Goal: Task Accomplishment & Management: Use online tool/utility

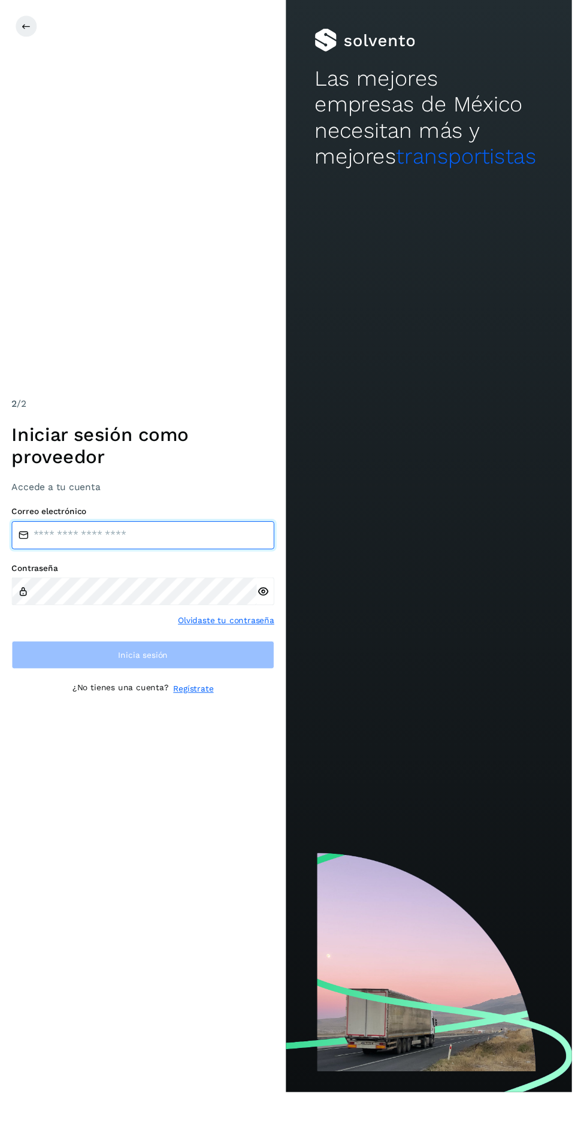
click at [232, 564] on input "email" at bounding box center [147, 549] width 270 height 29
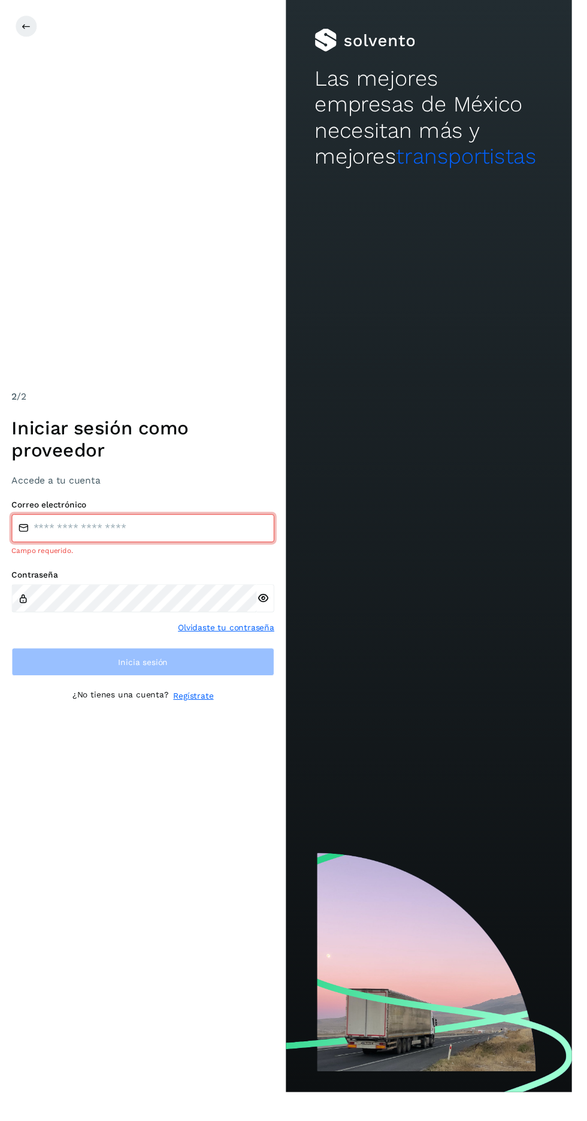
type input "**********"
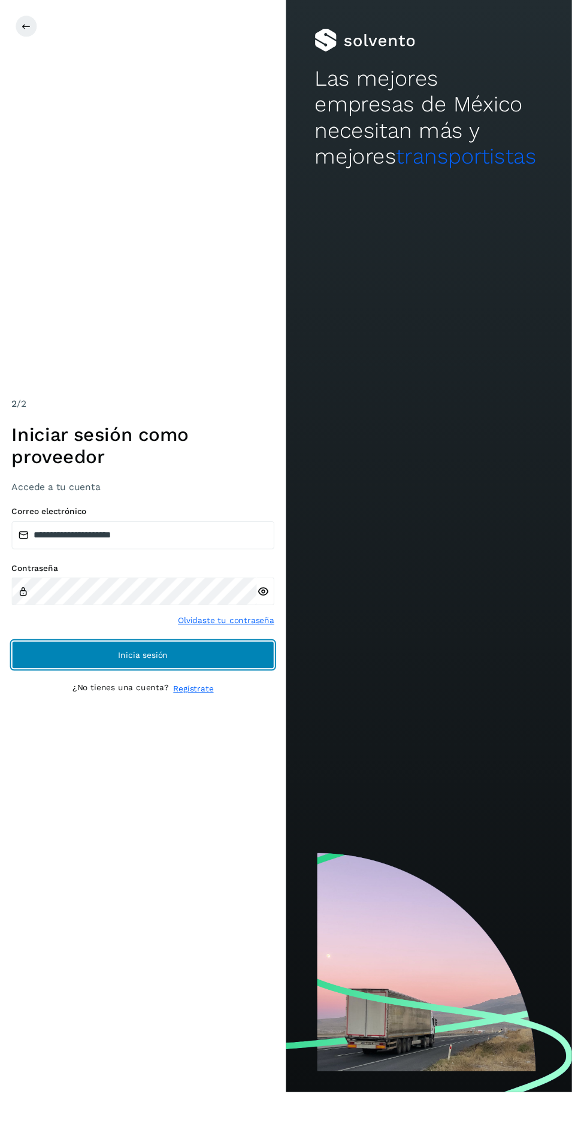
click at [44, 686] on button "Inicia sesión" at bounding box center [147, 672] width 270 height 29
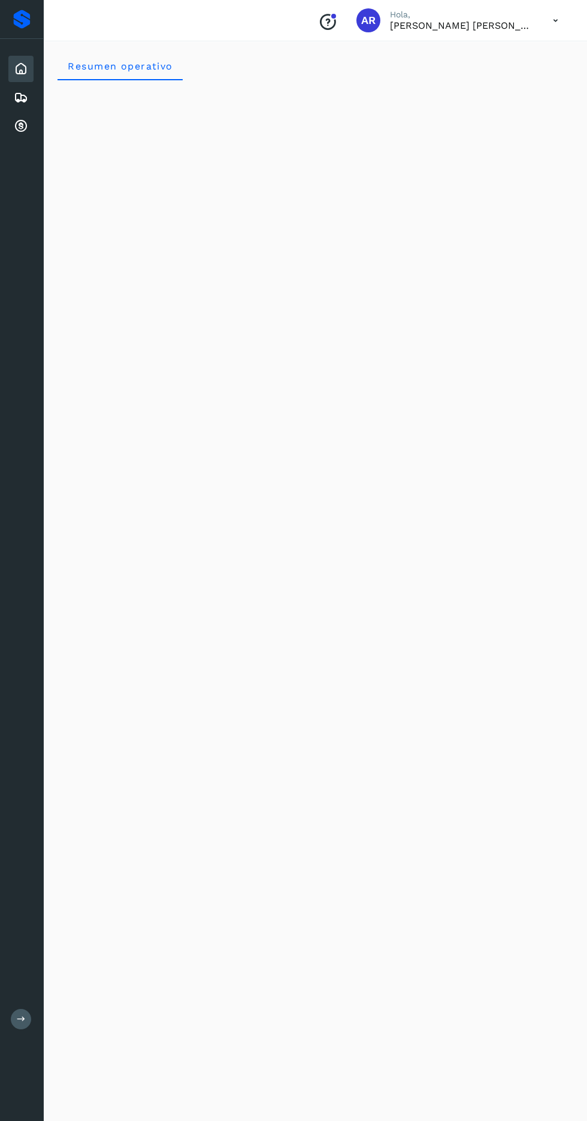
click at [12, 131] on div "Cuentas por cobrar" at bounding box center [20, 126] width 25 height 26
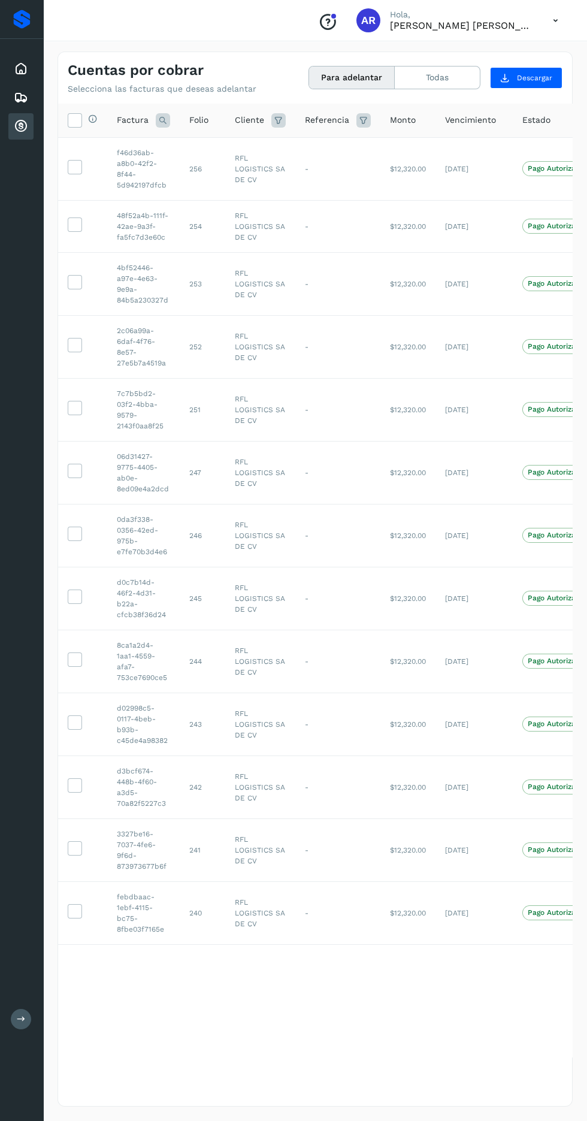
click at [71, 114] on icon at bounding box center [74, 119] width 13 height 13
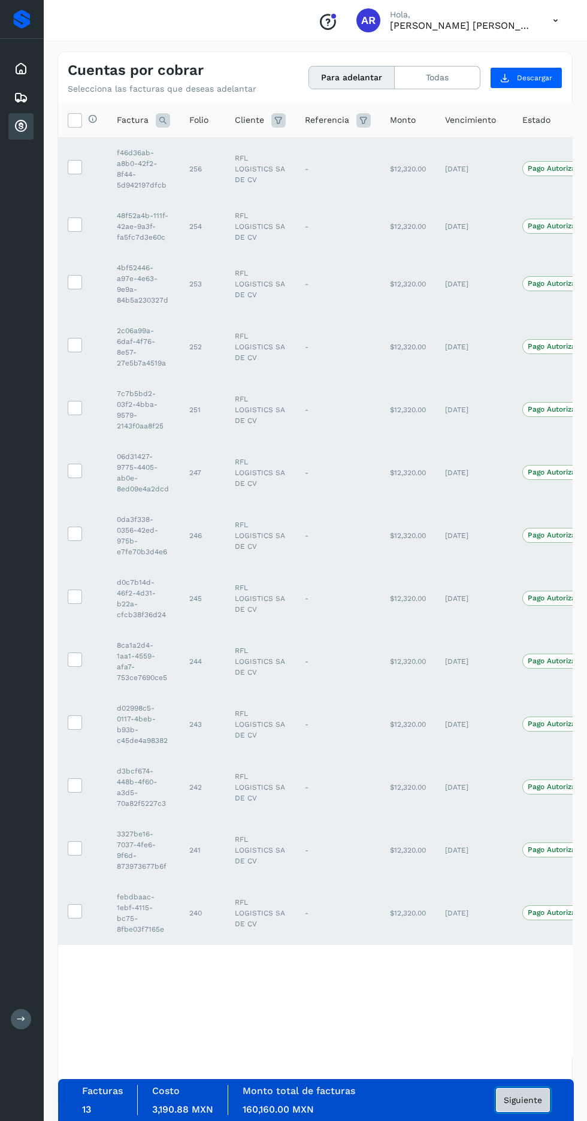
click at [540, 1112] on button "Siguiente" at bounding box center [523, 1100] width 54 height 24
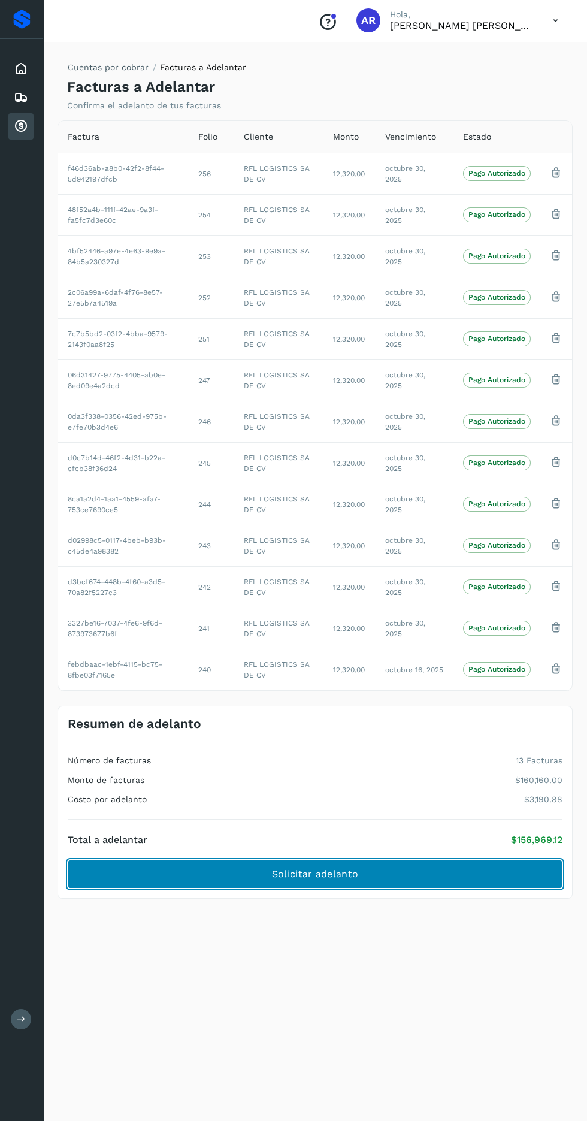
click at [460, 867] on button "Solicitar adelanto" at bounding box center [315, 874] width 495 height 29
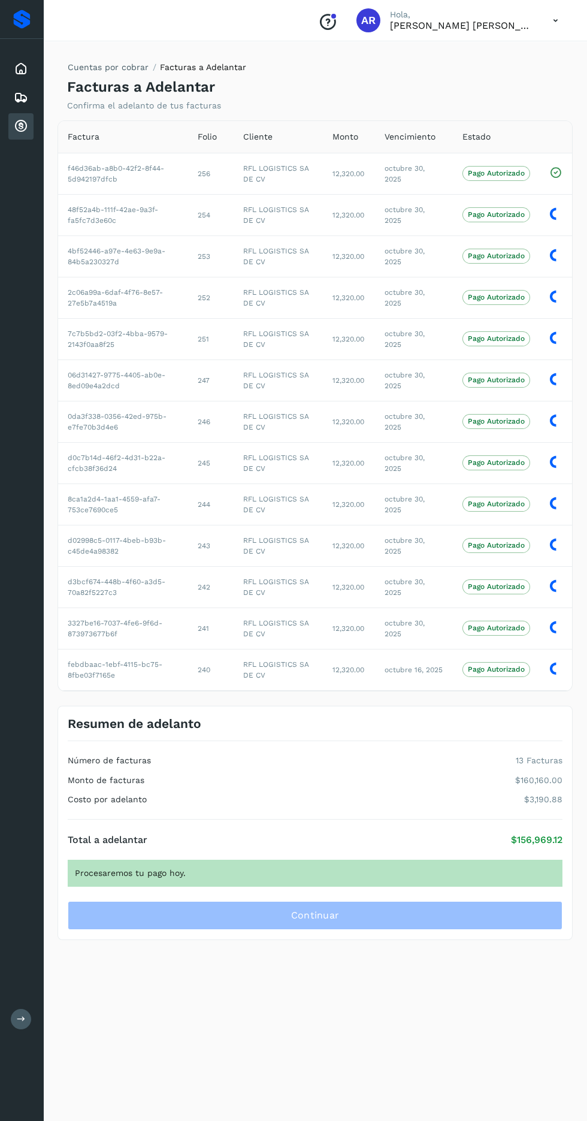
click at [558, 28] on icon at bounding box center [555, 20] width 25 height 25
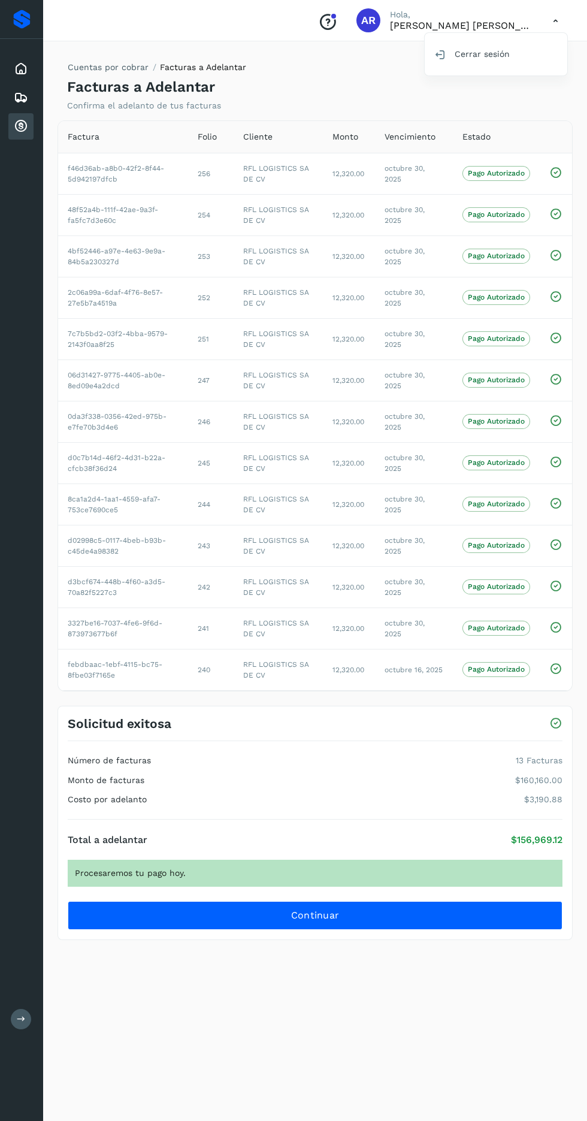
click at [203, 942] on div at bounding box center [293, 560] width 587 height 1121
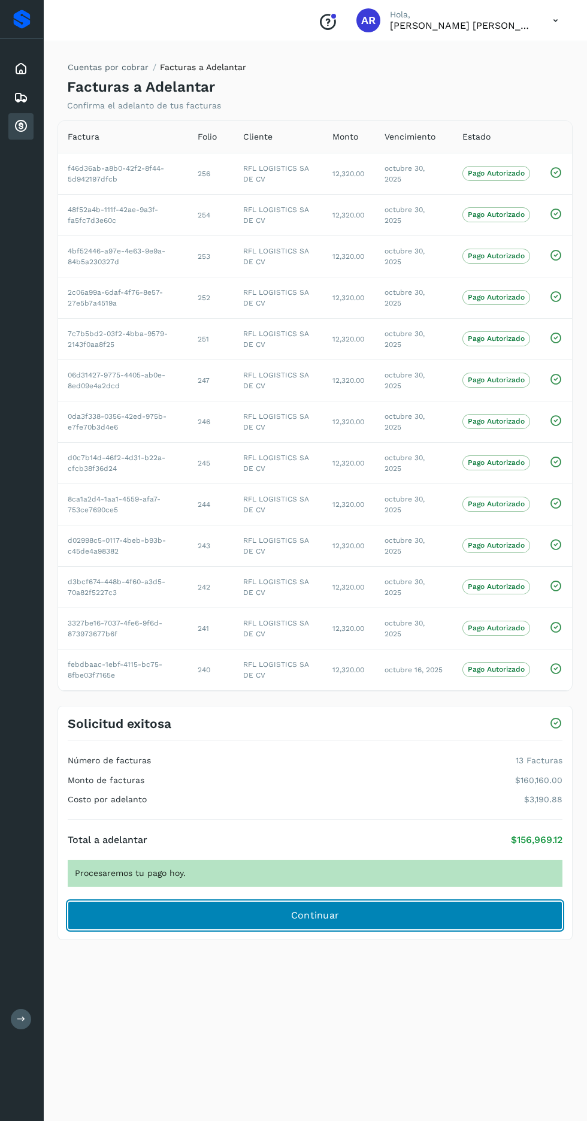
click at [262, 926] on button "Continuar" at bounding box center [315, 915] width 495 height 29
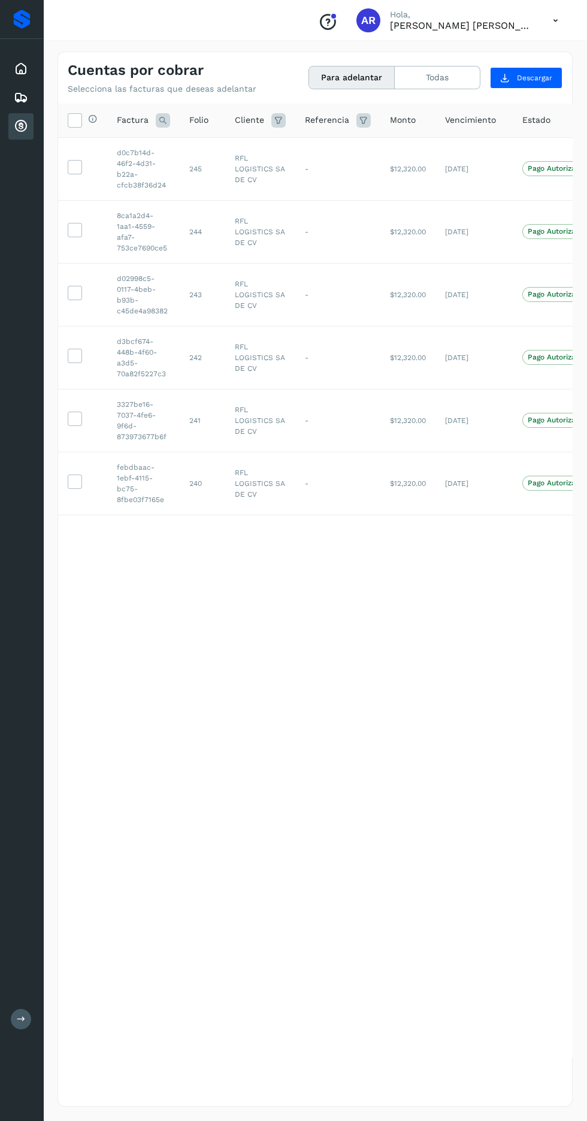
click at [74, 122] on icon at bounding box center [74, 119] width 13 height 13
